Goal: Task Accomplishment & Management: Use online tool/utility

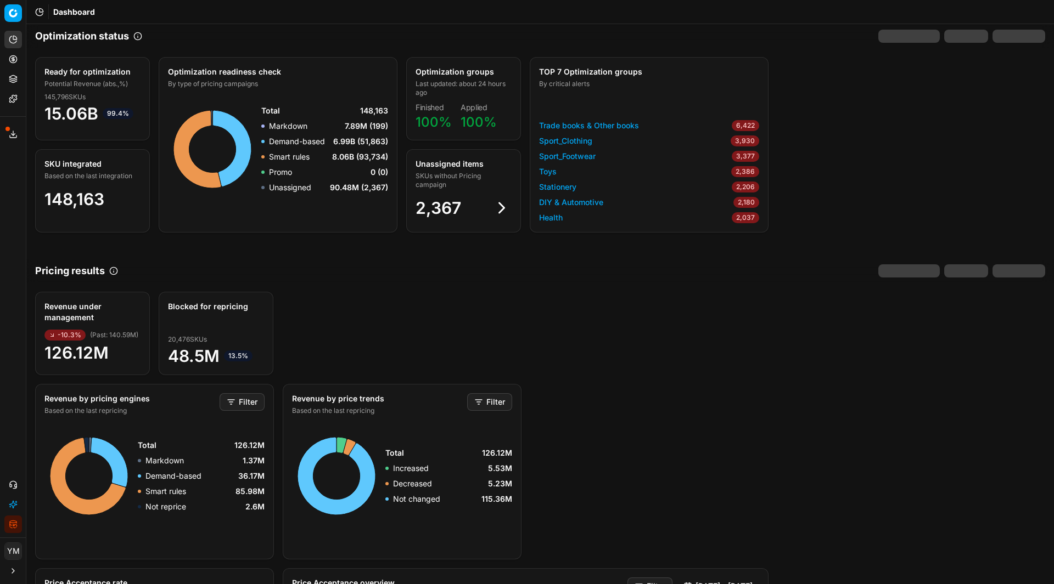
click at [9, 59] on circle at bounding box center [12, 58] width 7 height 7
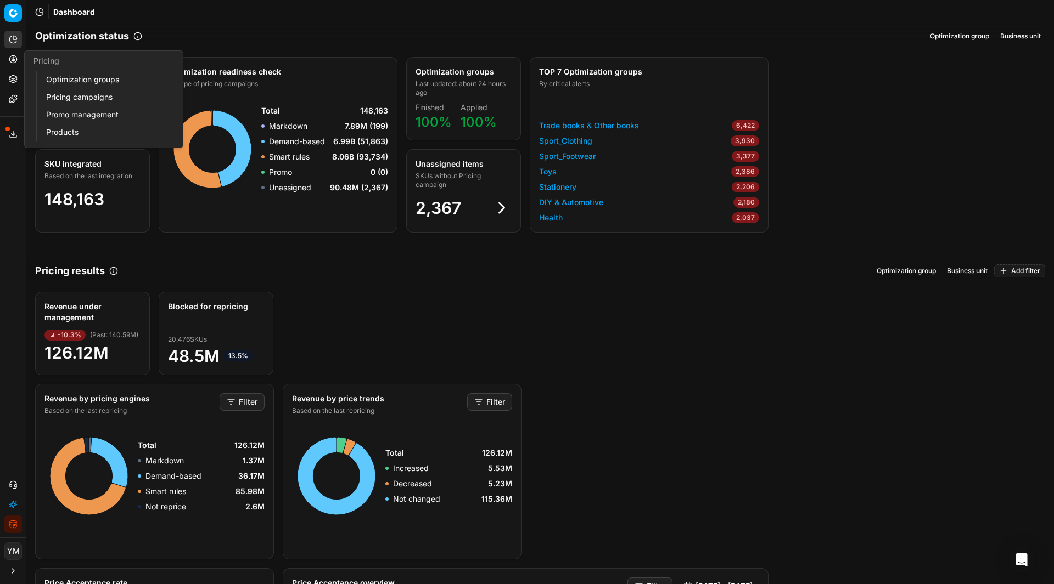
click at [65, 76] on link "Optimization groups" at bounding box center [106, 79] width 128 height 15
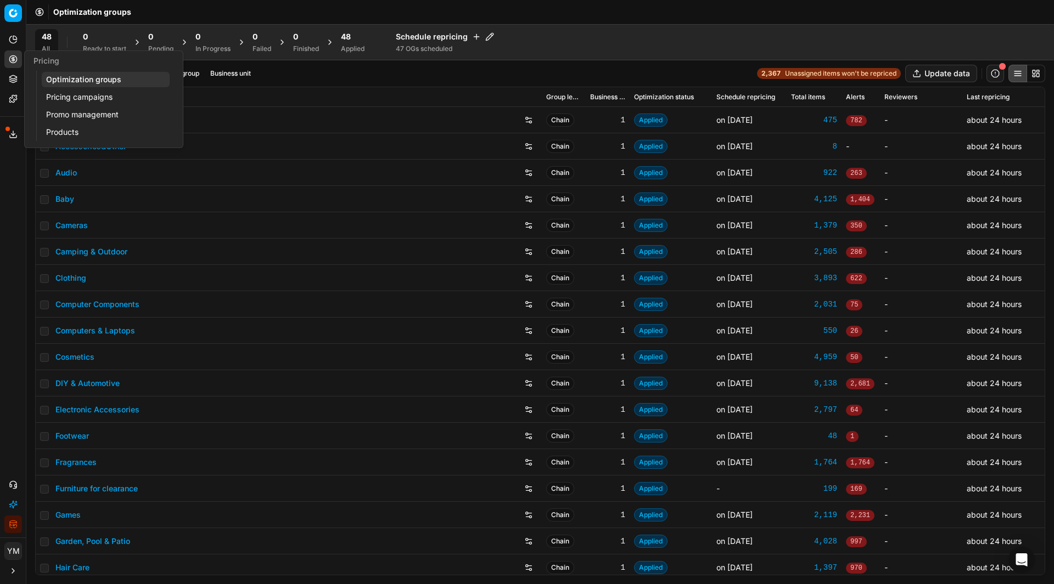
click at [96, 76] on link "Optimization groups" at bounding box center [106, 79] width 128 height 15
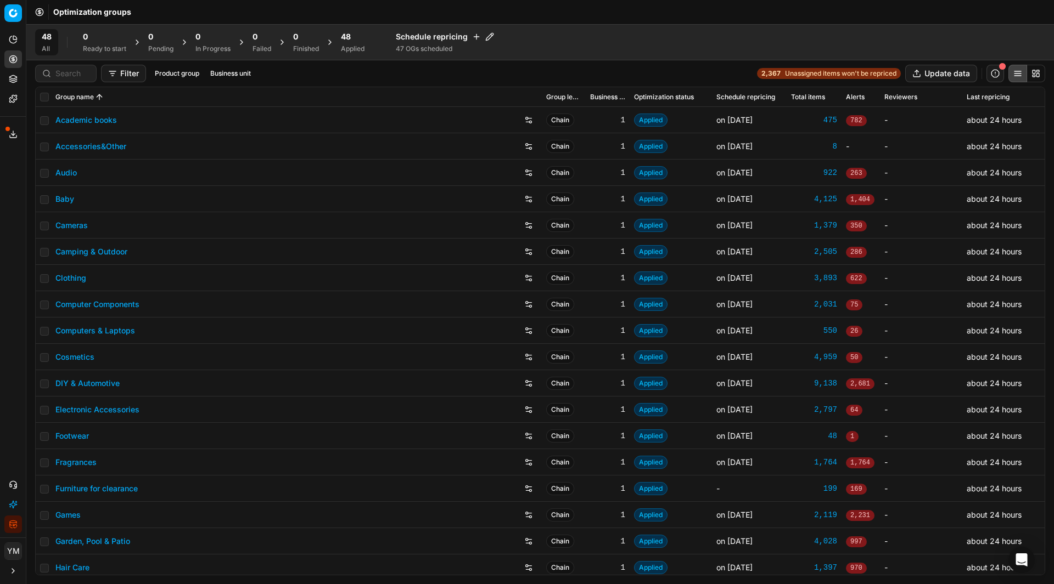
click at [92, 11] on span "Optimization groups" at bounding box center [92, 12] width 78 height 11
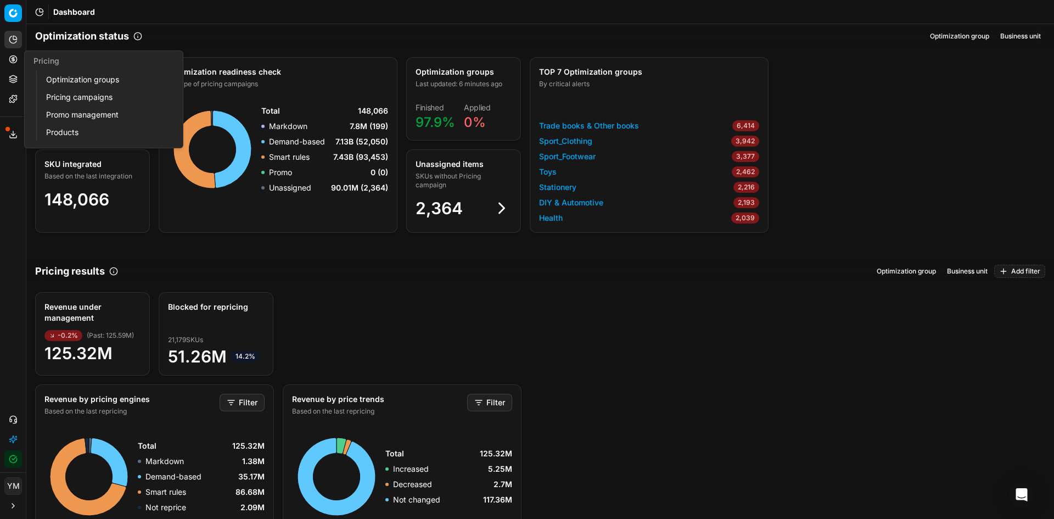
click at [58, 80] on link "Optimization groups" at bounding box center [106, 79] width 128 height 15
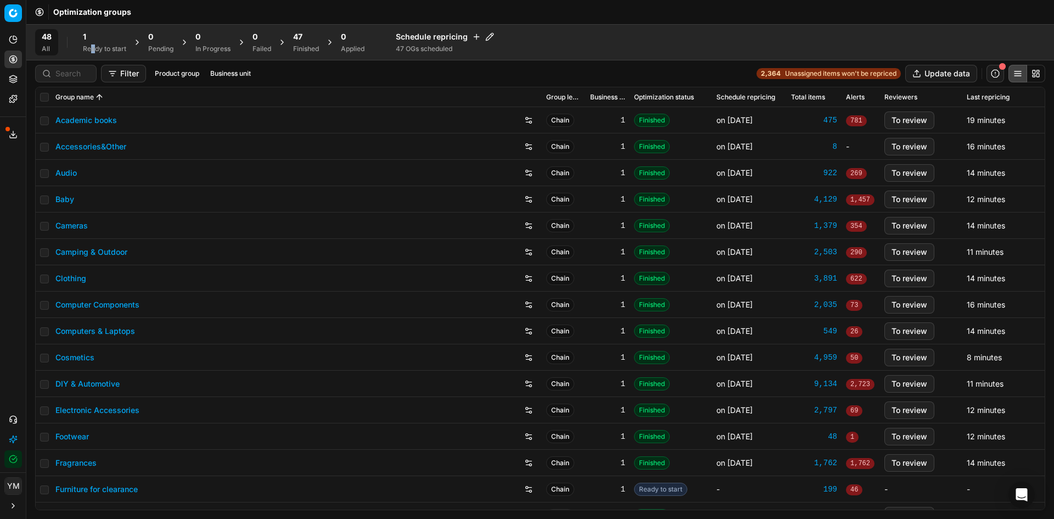
click at [93, 47] on div "Ready to start" at bounding box center [104, 48] width 43 height 9
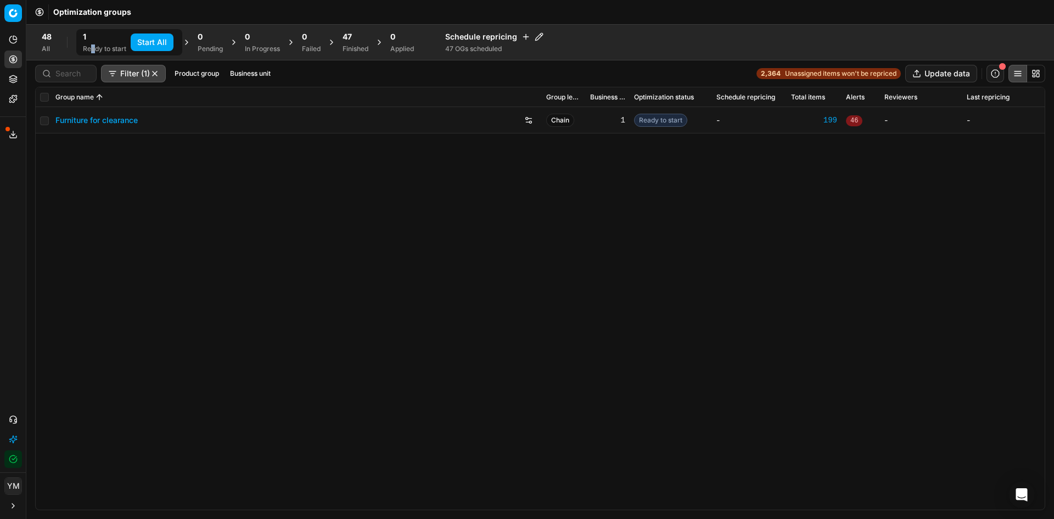
click at [149, 39] on button "Start All" at bounding box center [152, 42] width 43 height 18
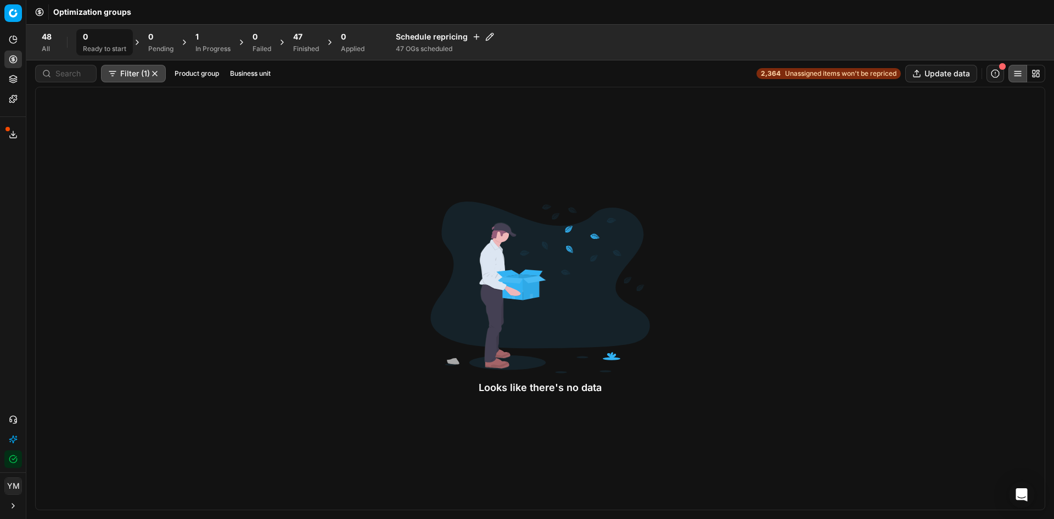
click at [131, 157] on div "Looks like there's no data" at bounding box center [540, 298] width 1010 height 423
click at [301, 43] on div "48 Finished" at bounding box center [306, 42] width 26 height 22
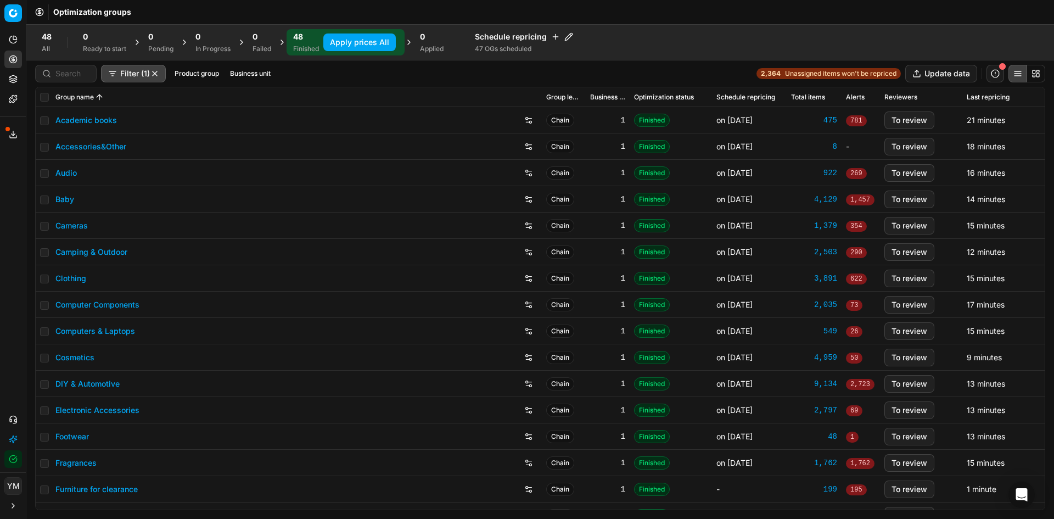
click at [361, 42] on button "Apply prices All" at bounding box center [359, 42] width 72 height 18
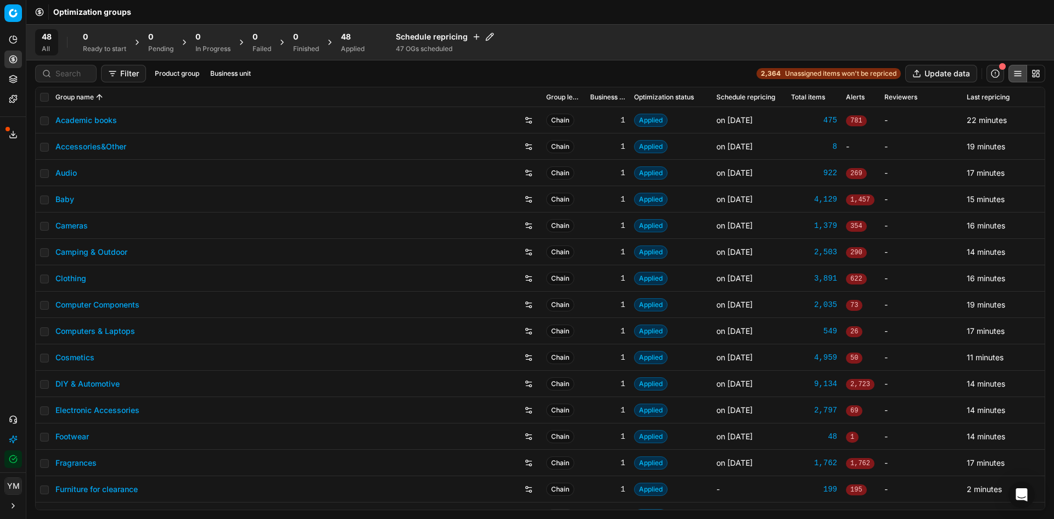
click at [354, 42] on div "48 Applied" at bounding box center [353, 42] width 24 height 22
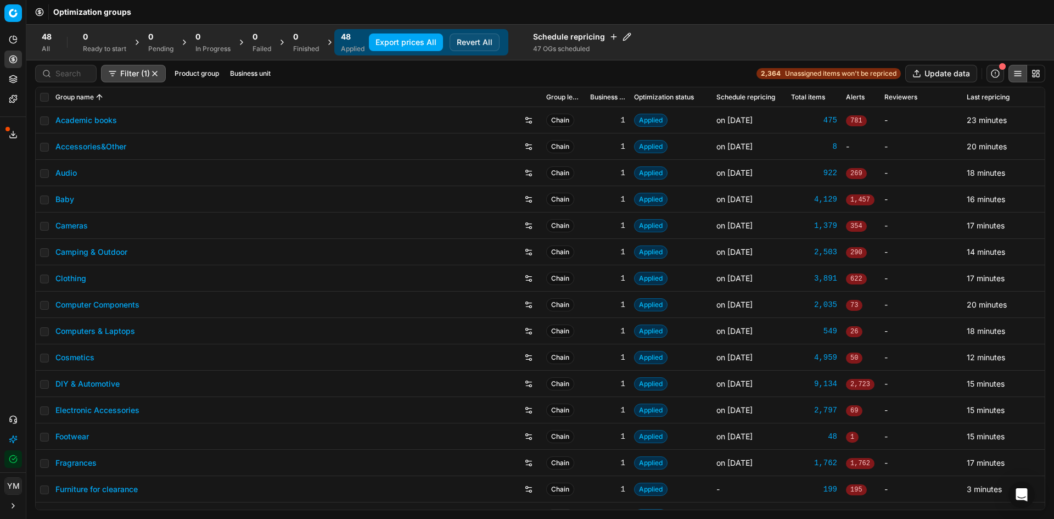
click at [424, 39] on button "Export prices All" at bounding box center [406, 42] width 74 height 18
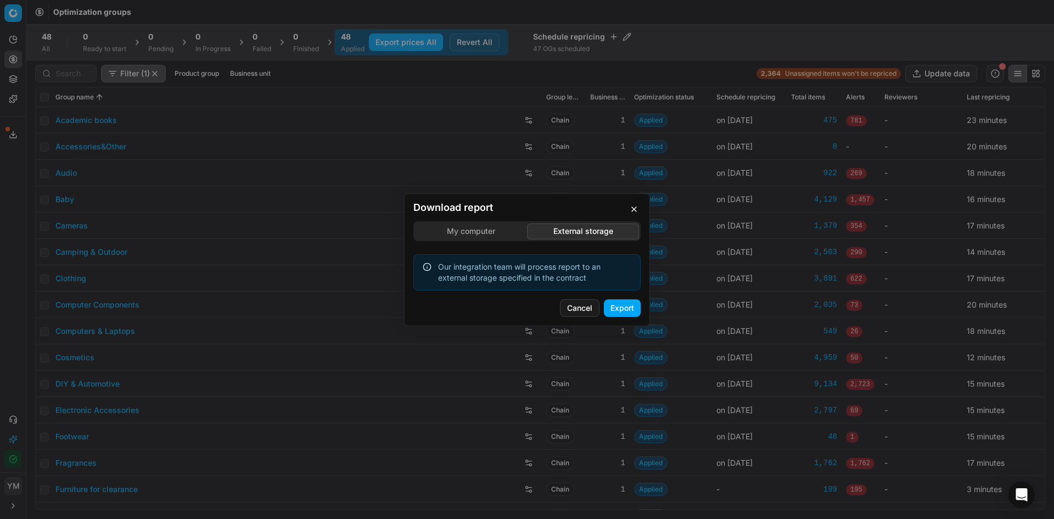
click at [595, 174] on div "Download report My computer External storage Our integration team will process …" at bounding box center [527, 259] width 1054 height 519
click at [628, 308] on button "Export" at bounding box center [622, 308] width 37 height 18
